Goal: Task Accomplishment & Management: Complete application form

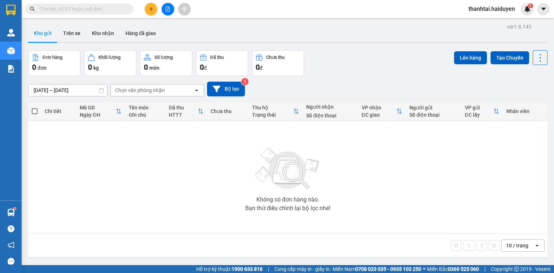
click at [85, 9] on input "text" at bounding box center [82, 9] width 85 height 8
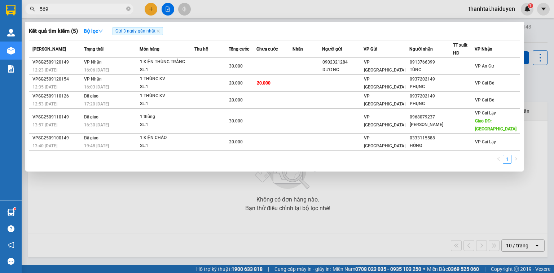
type input "5693"
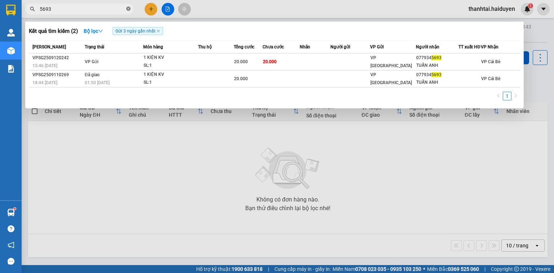
click at [129, 10] on icon "close-circle" at bounding box center [128, 8] width 4 height 4
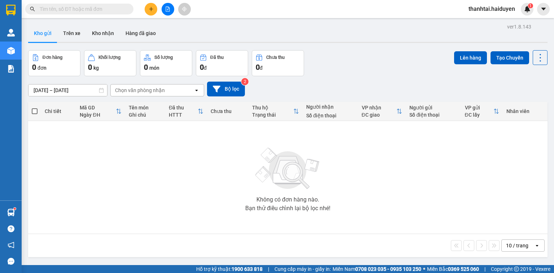
click at [62, 9] on input "text" at bounding box center [82, 9] width 85 height 8
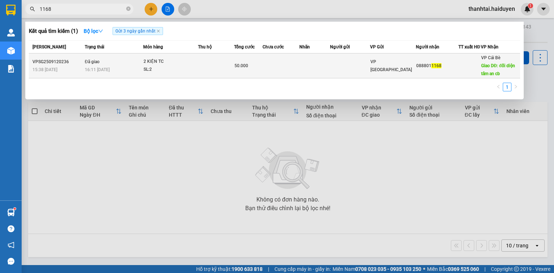
type input "1168"
click at [105, 72] on span "16:11 [DATE]" at bounding box center [97, 69] width 25 height 5
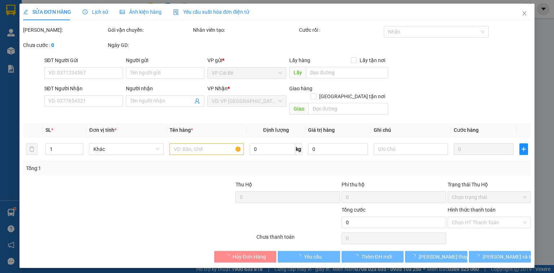
type input "0888011168"
type input "đối diện tâm an cb"
type input "50.000"
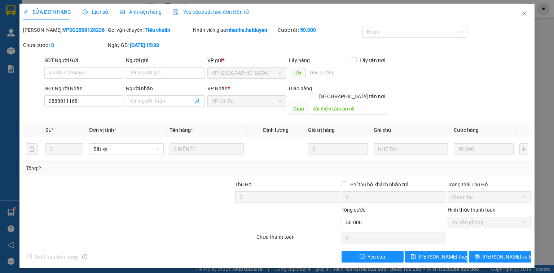
click at [85, 13] on icon "clock-circle" at bounding box center [85, 11] width 5 height 5
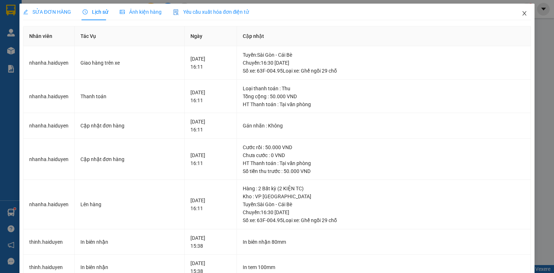
click at [521, 13] on icon "close" at bounding box center [524, 13] width 6 height 6
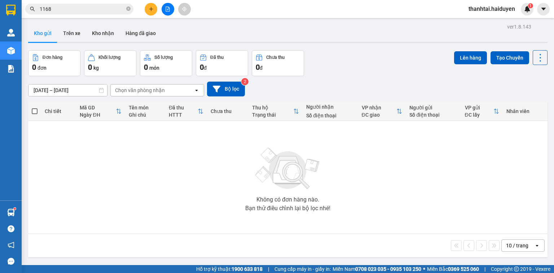
click at [80, 9] on input "1168" at bounding box center [82, 9] width 85 height 8
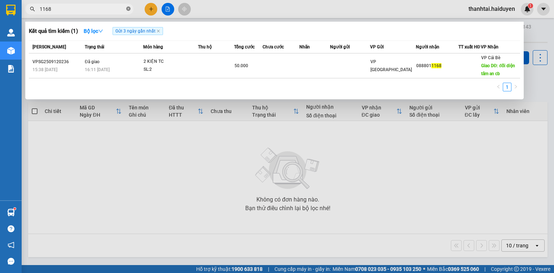
click at [129, 10] on icon "close-circle" at bounding box center [128, 8] width 4 height 4
